Goal: Register for event/course

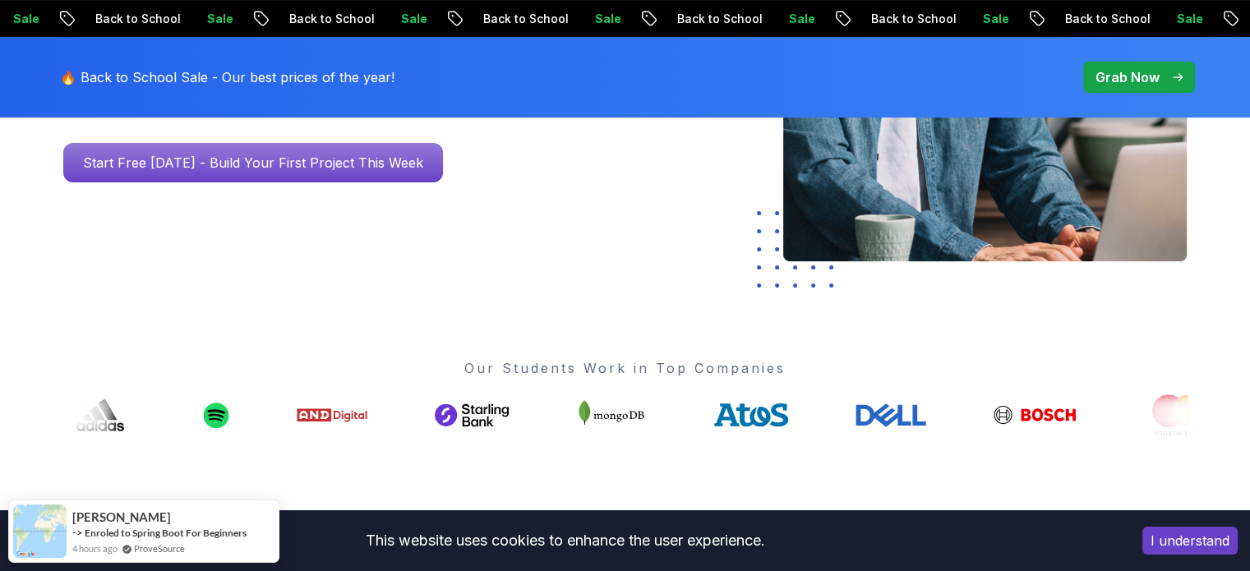
scroll to position [493, 0]
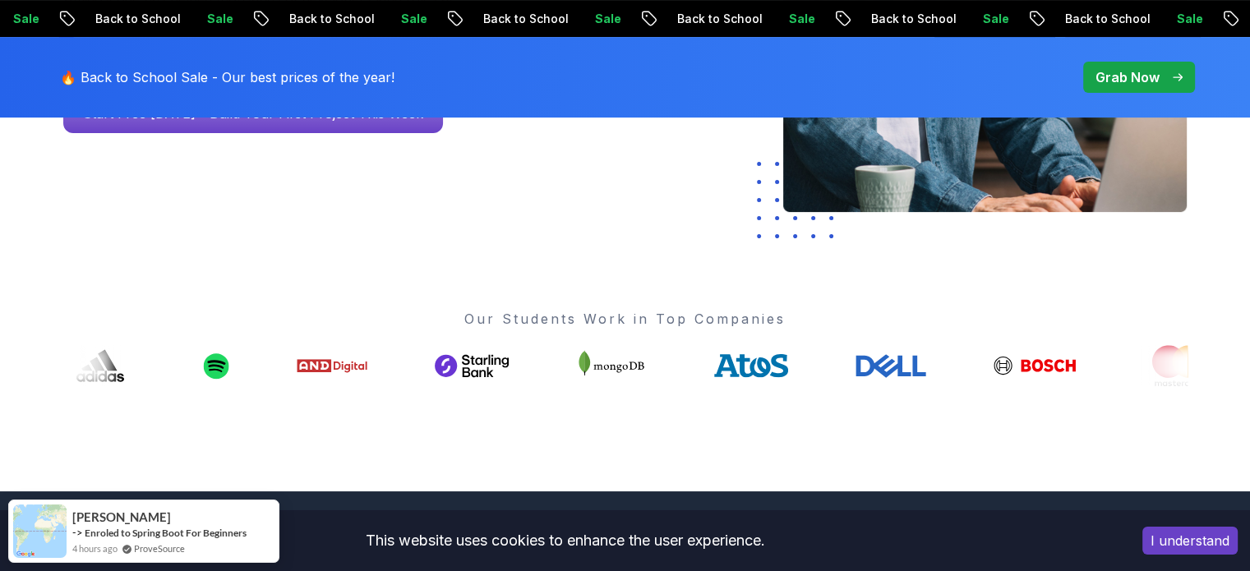
click at [1180, 534] on button "I understand" at bounding box center [1190, 541] width 95 height 28
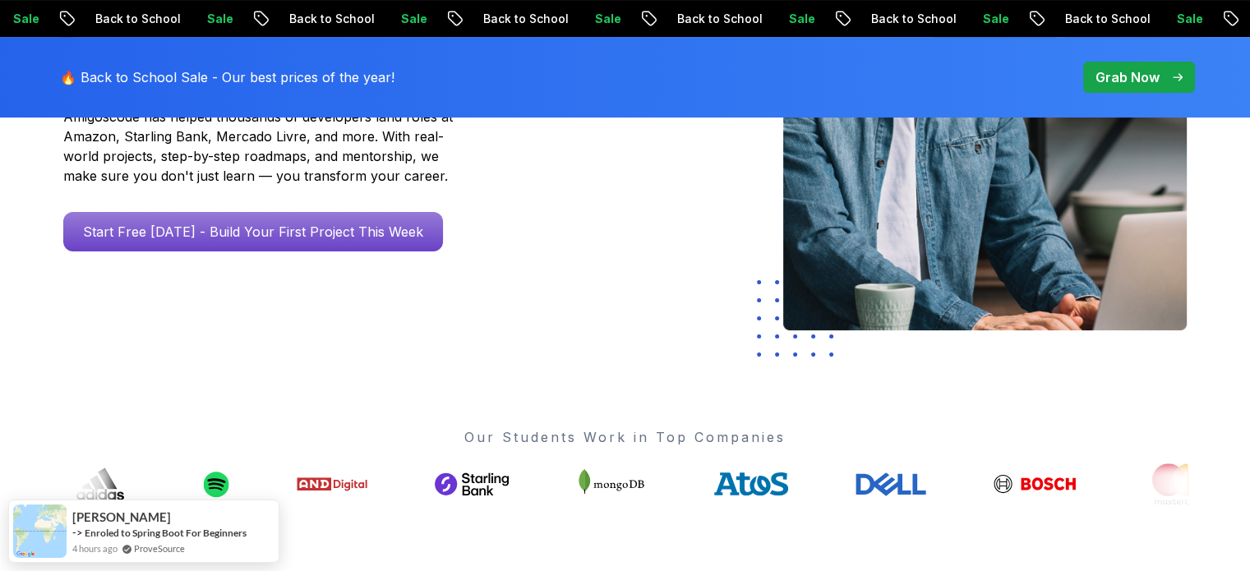
scroll to position [0, 0]
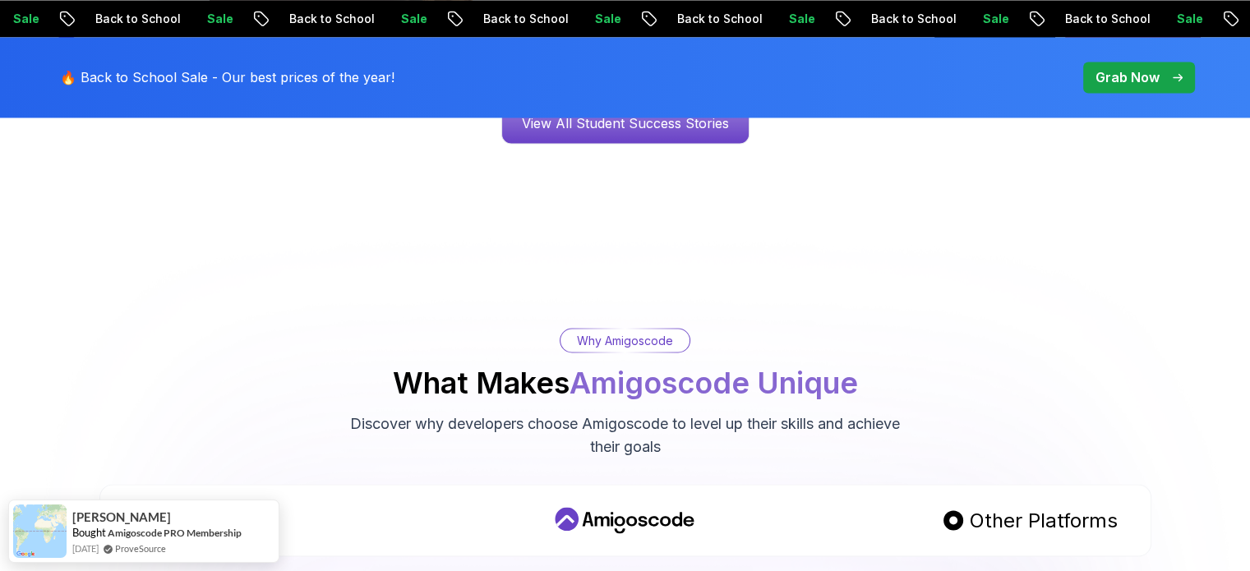
scroll to position [2631, 0]
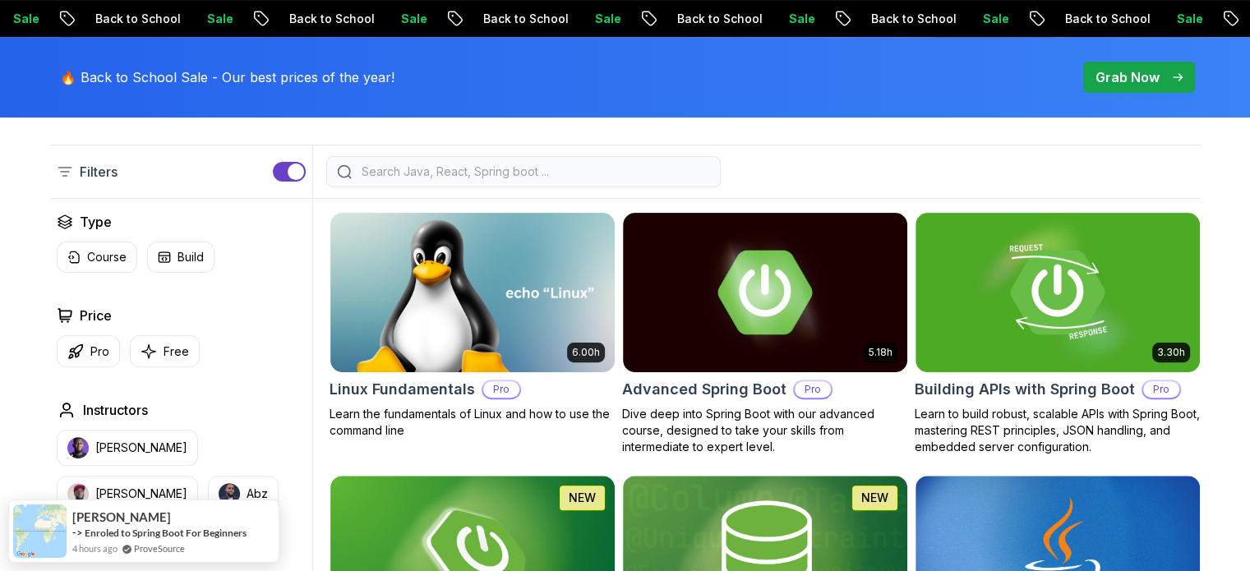
scroll to position [411, 0]
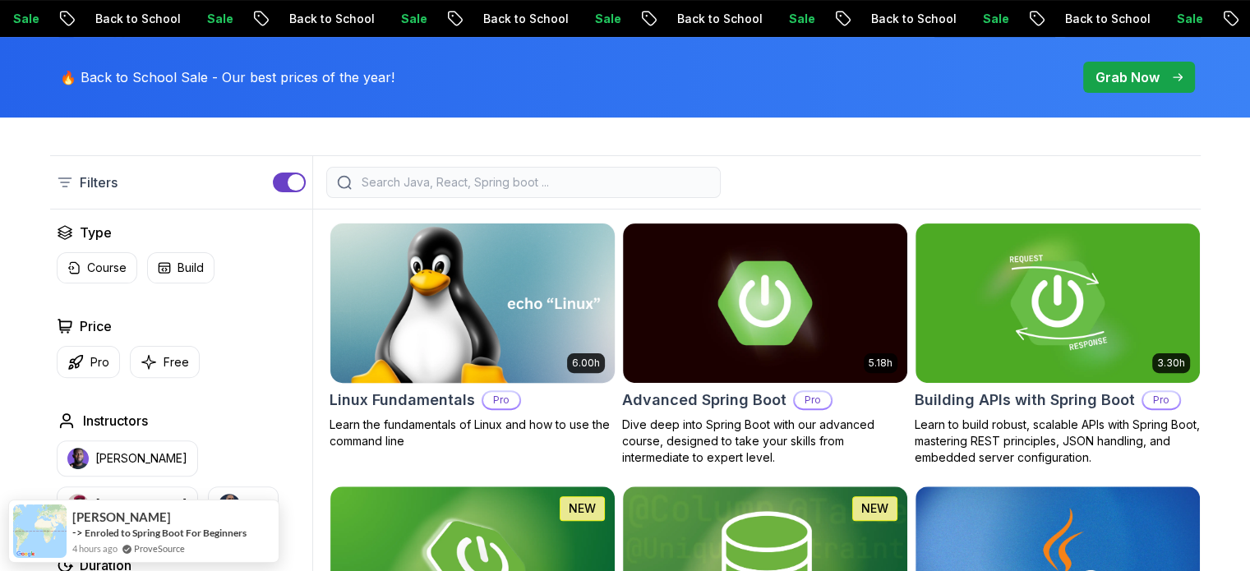
click at [538, 354] on img at bounding box center [472, 303] width 298 height 167
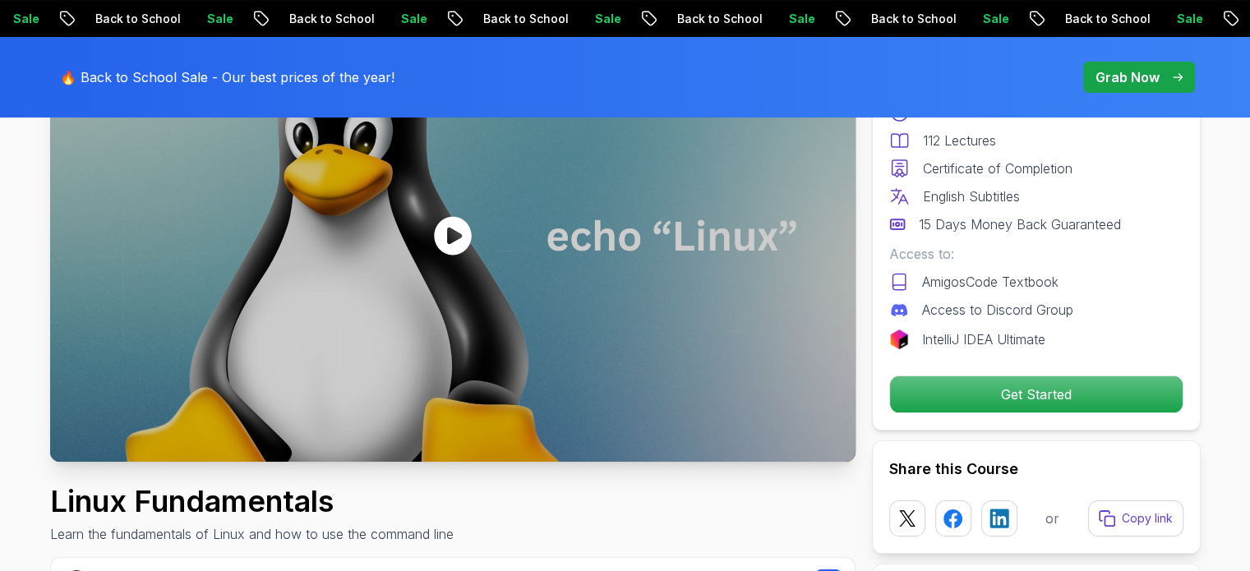
scroll to position [247, 0]
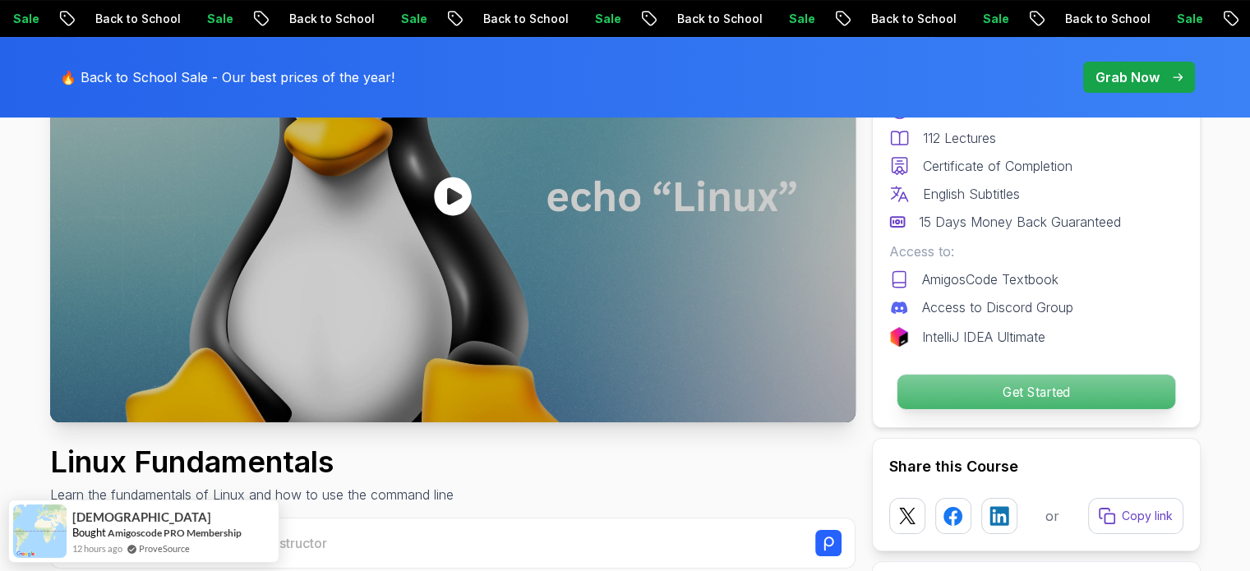
click at [1024, 400] on p "Get Started" at bounding box center [1036, 392] width 278 height 35
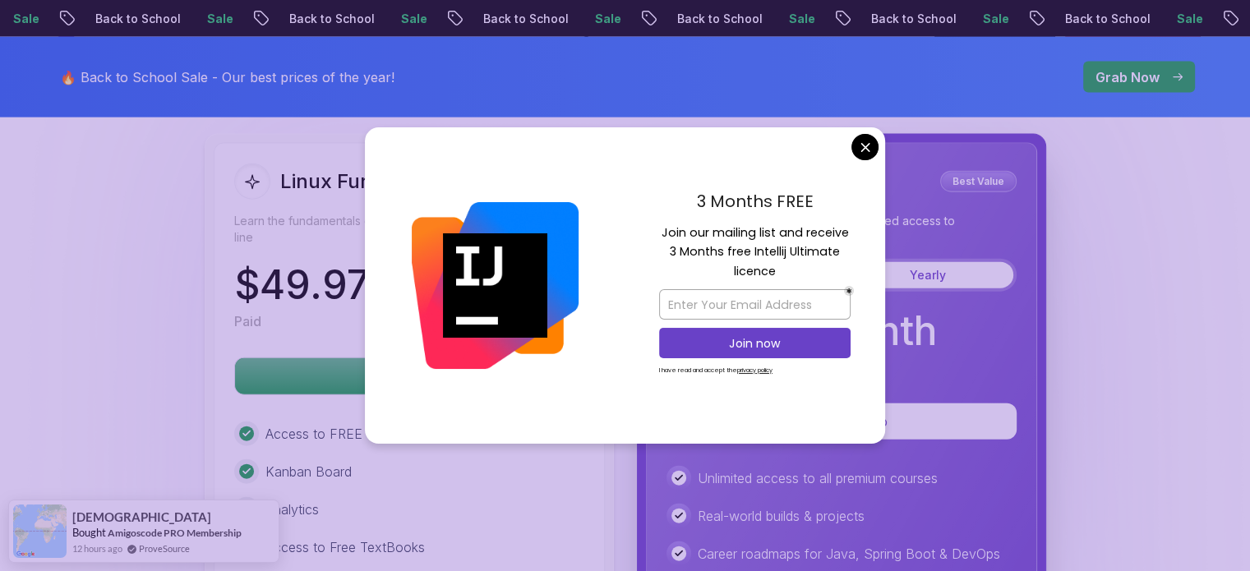
scroll to position [3723, 0]
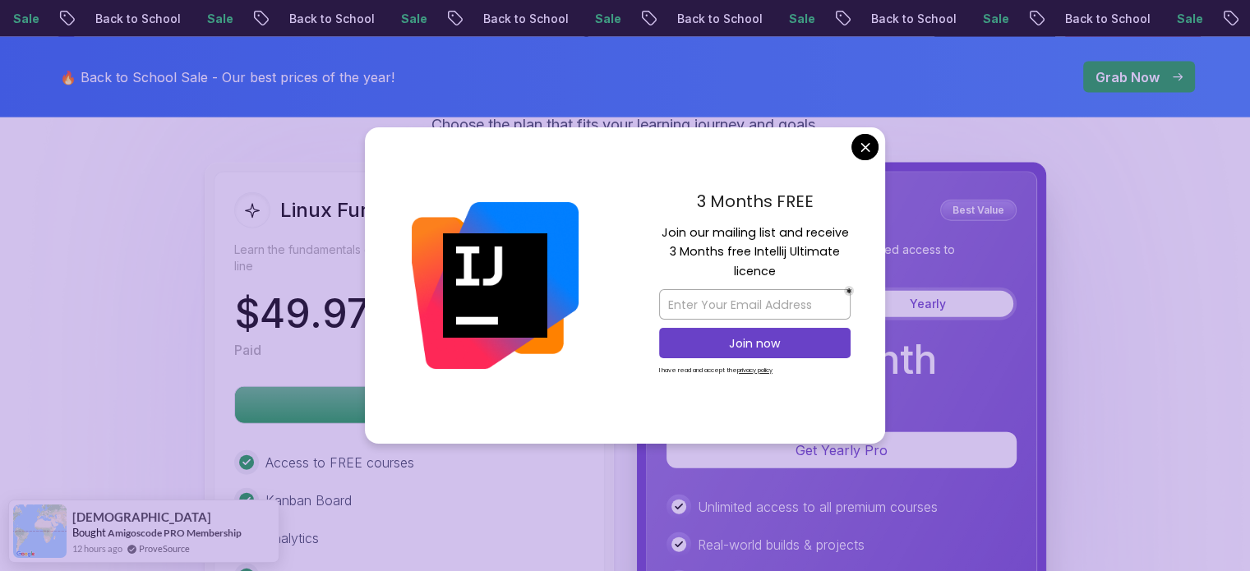
click at [865, 161] on div "3 Months FREE Join our mailing list and receive 3 Months free Intellij Ultimate…" at bounding box center [755, 285] width 261 height 317
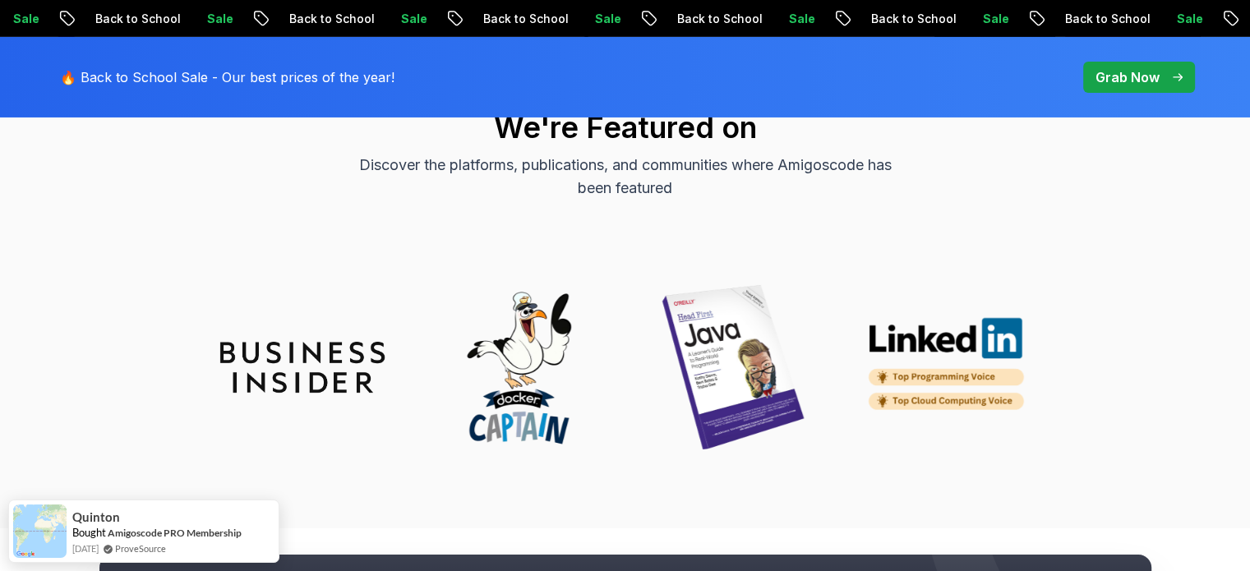
scroll to position [5860, 0]
